Goal: Understand process/instructions: Learn about a topic

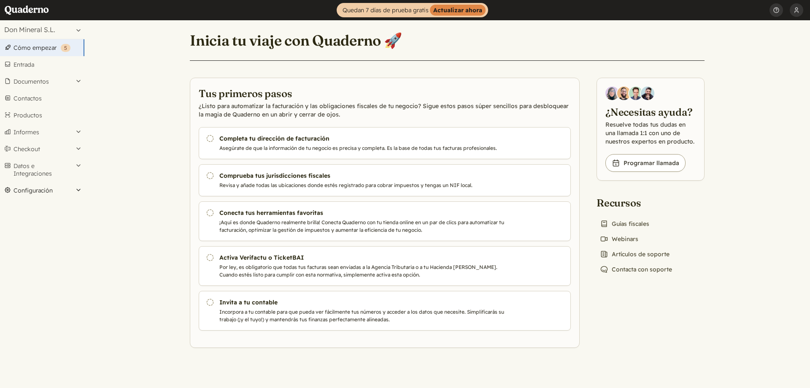
click at [53, 190] on button "Configuración" at bounding box center [42, 190] width 84 height 17
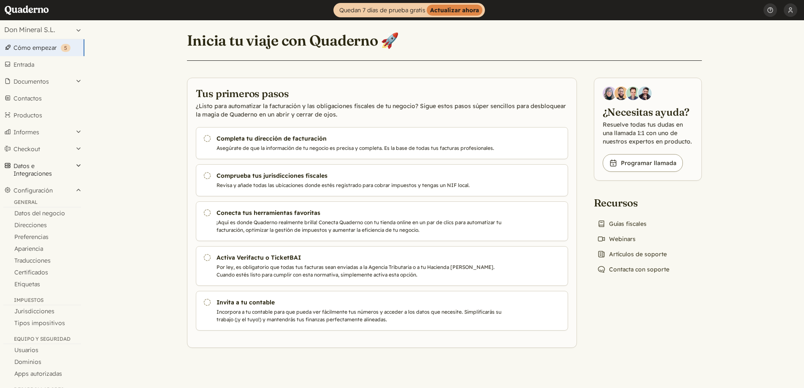
click at [45, 174] on button "Datos e Integraciones" at bounding box center [42, 169] width 84 height 24
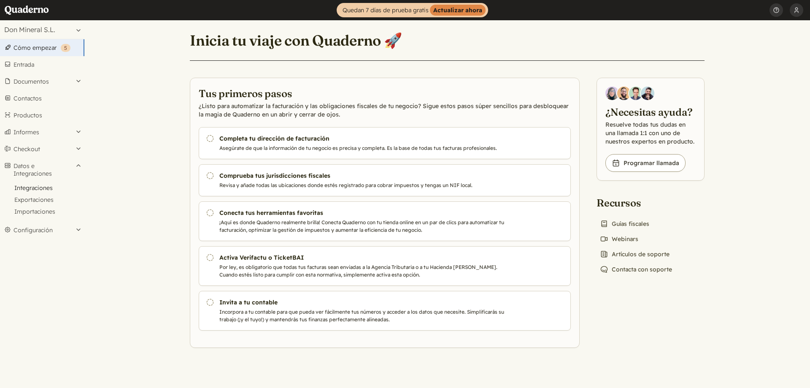
click at [38, 186] on link "Integraciones" at bounding box center [42, 188] width 84 height 12
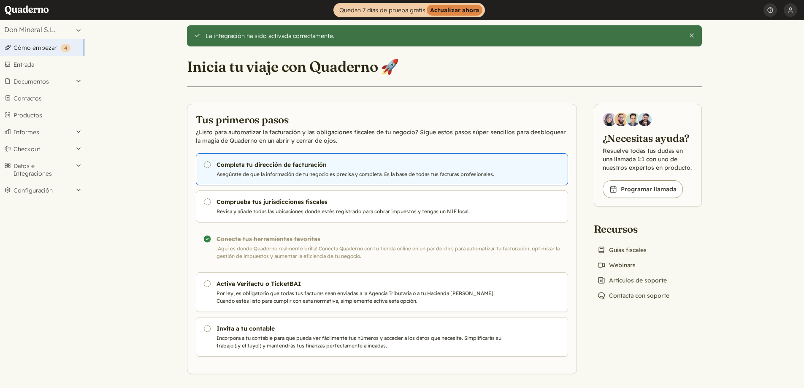
click at [276, 169] on h3 "Completa tu dirección de facturación" at bounding box center [360, 164] width 288 height 8
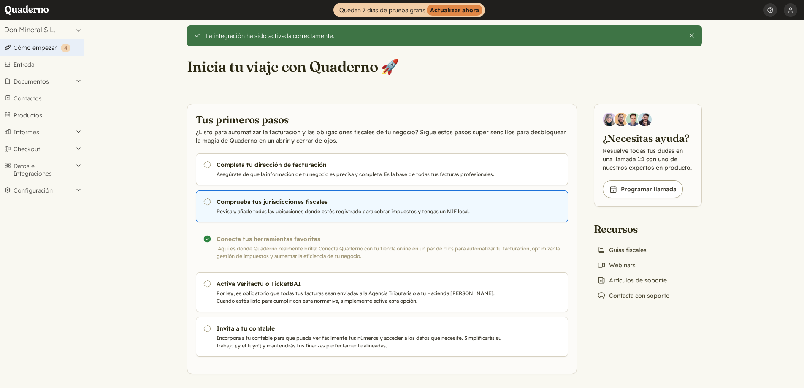
scroll to position [3, 0]
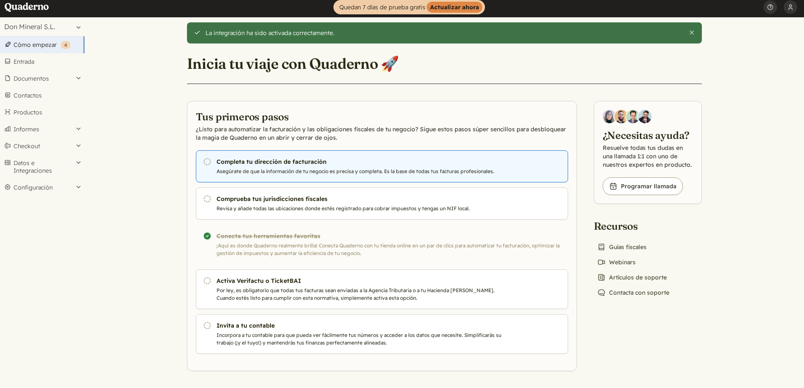
click at [261, 165] on h3 "Completa tu dirección de facturación" at bounding box center [360, 161] width 288 height 8
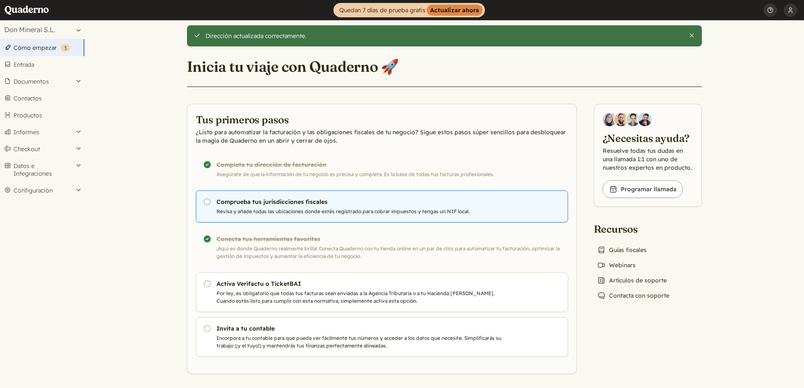
click at [294, 210] on p "Revisa y añade todas las ubicaciones donde estés registrado para cobrar impuest…" at bounding box center [360, 212] width 288 height 8
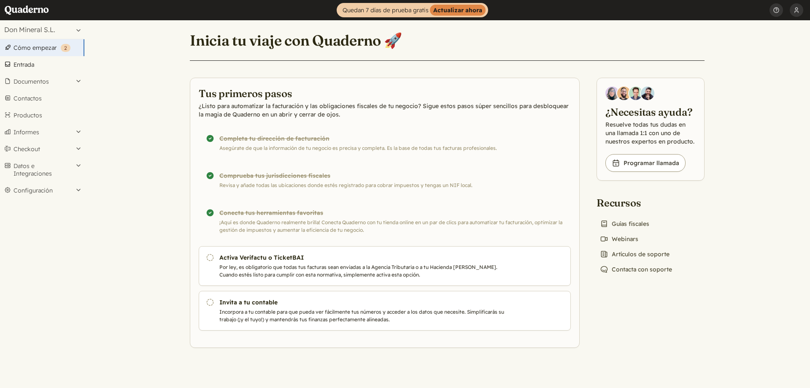
click at [31, 62] on link "Entrada" at bounding box center [42, 64] width 84 height 17
